Goal: Information Seeking & Learning: Learn about a topic

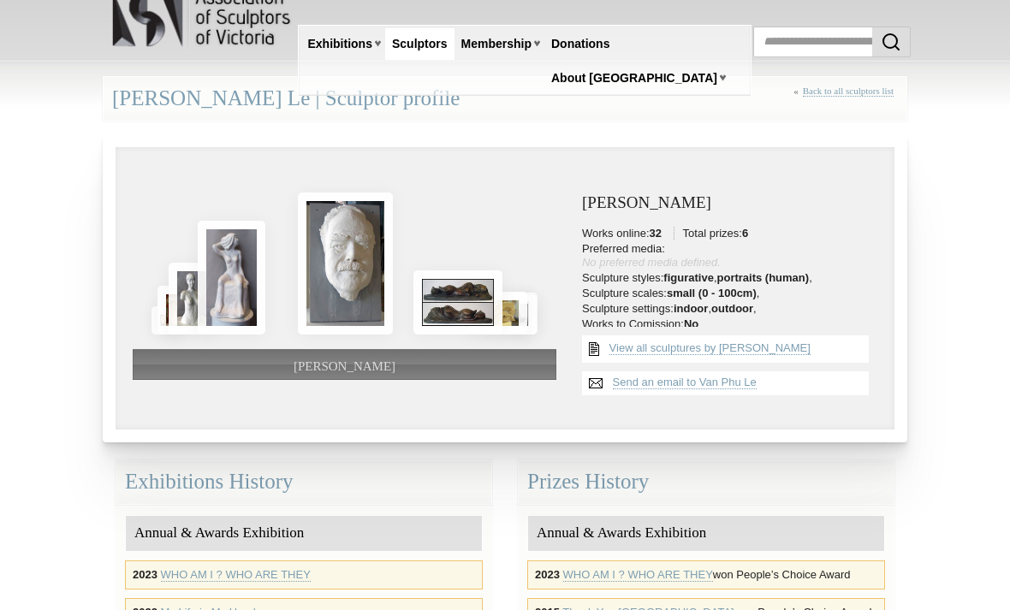
scroll to position [33, 0]
click at [451, 313] on img at bounding box center [458, 302] width 89 height 64
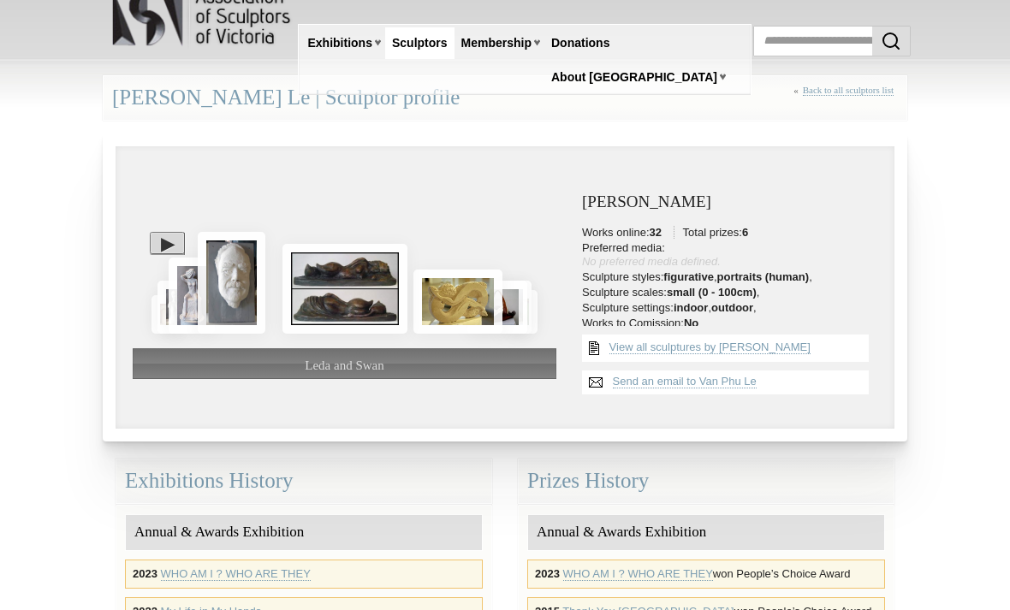
click at [449, 323] on img at bounding box center [458, 302] width 89 height 64
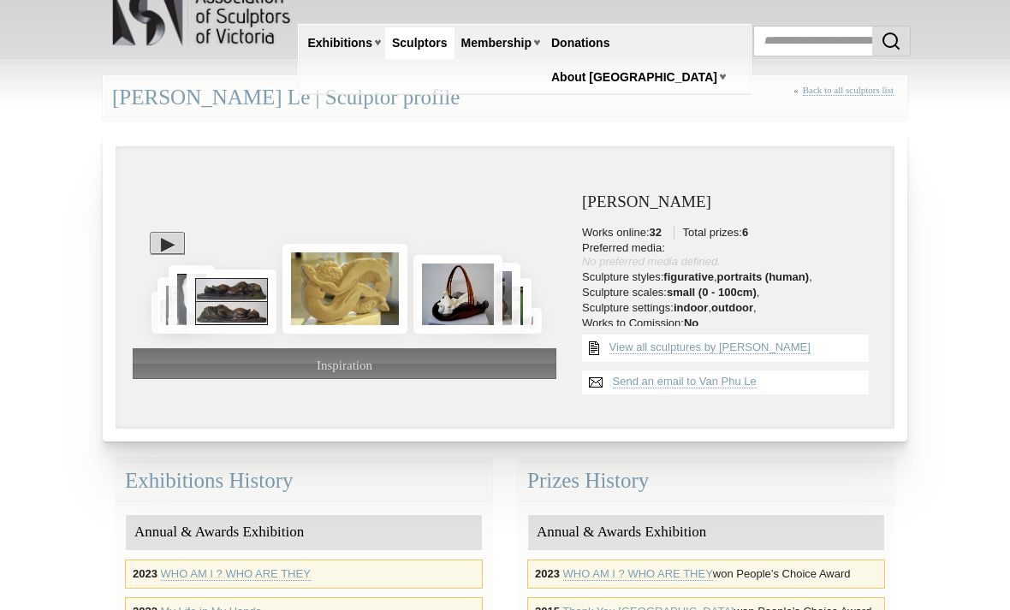
click at [463, 319] on img at bounding box center [458, 294] width 89 height 79
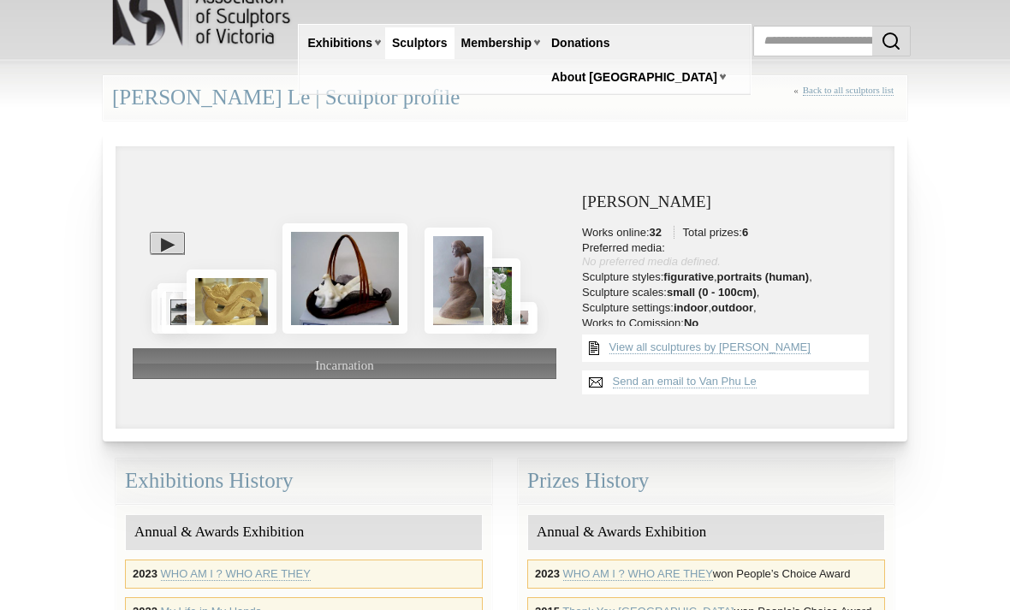
click at [366, 296] on img at bounding box center [345, 278] width 125 height 110
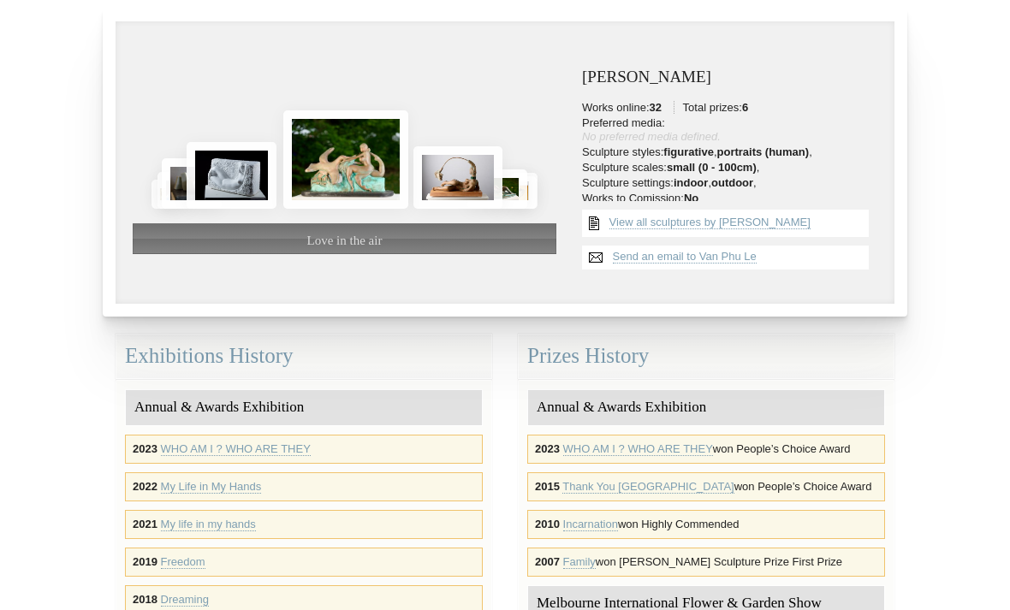
scroll to position [138, 0]
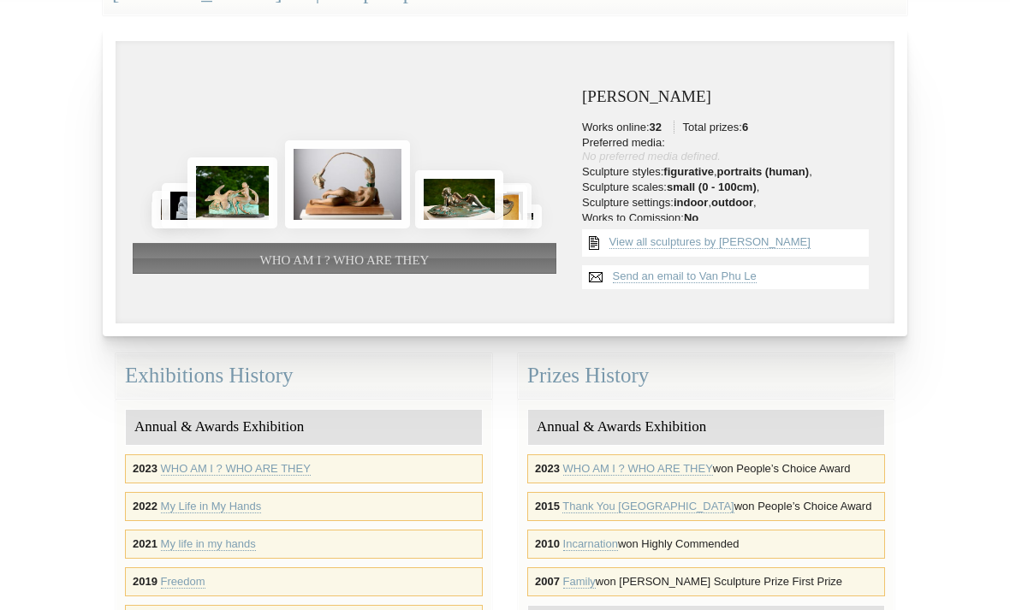
click at [392, 203] on img at bounding box center [347, 184] width 125 height 88
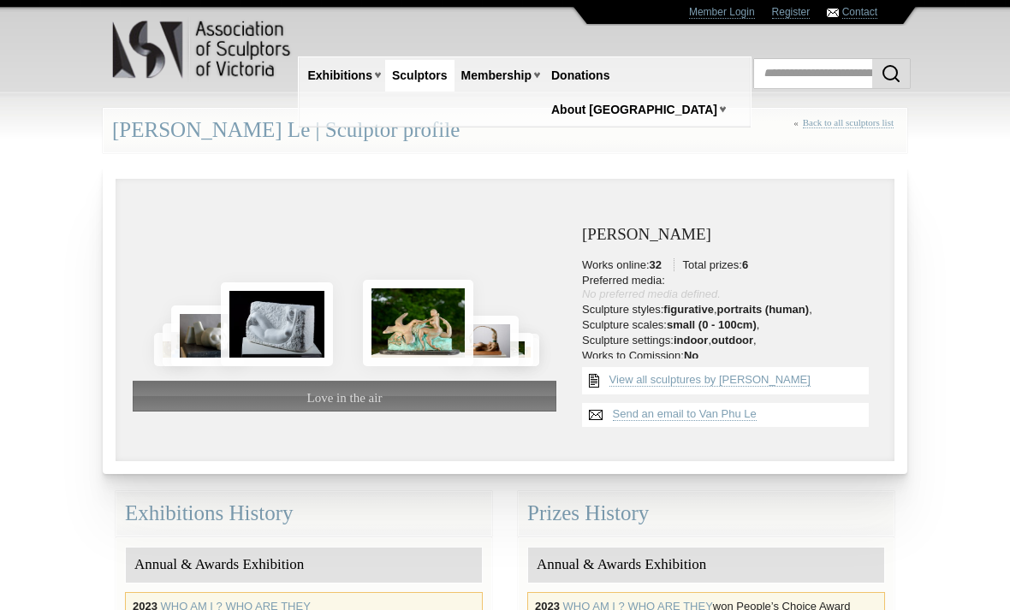
scroll to position [198, 0]
